Goal: Navigation & Orientation: Find specific page/section

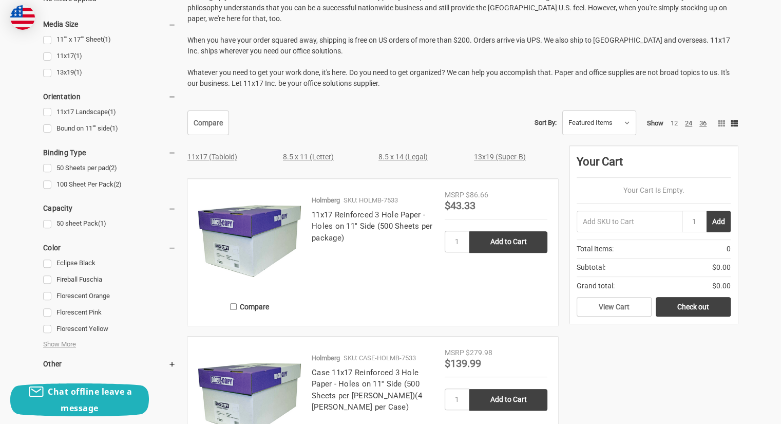
scroll to position [308, 0]
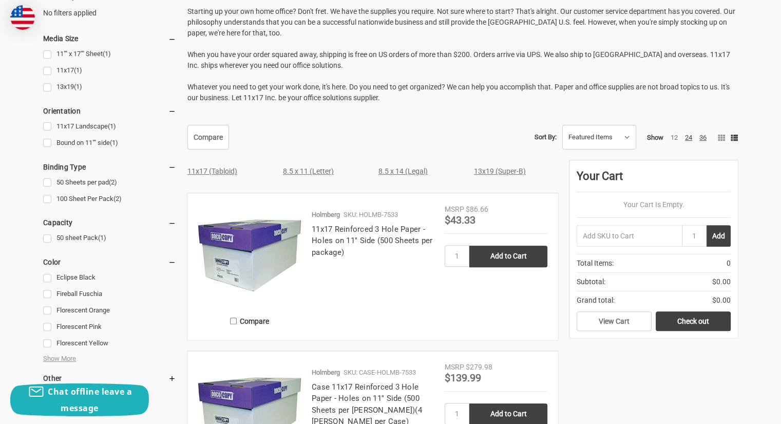
click at [214, 173] on link "11x17 (Tabloid)" at bounding box center [212, 171] width 50 height 8
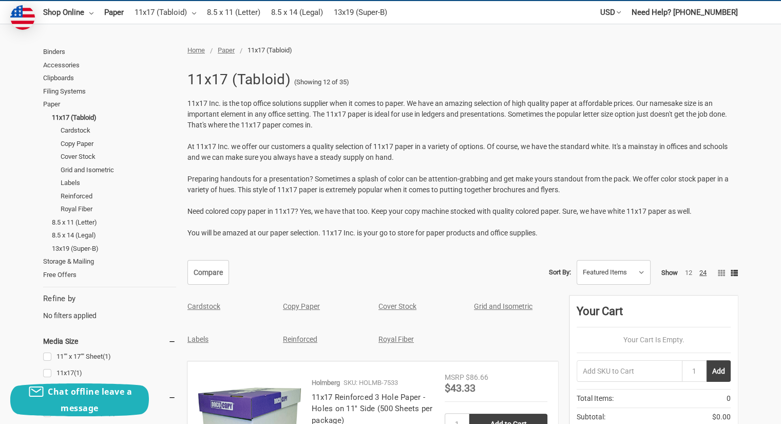
scroll to position [205, 0]
